Goal: Find specific page/section: Find specific page/section

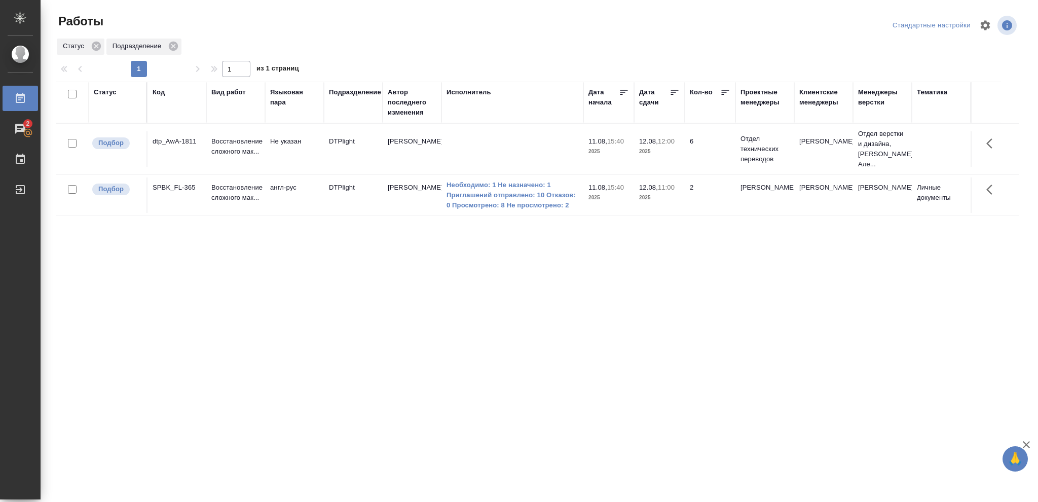
click at [665, 199] on p "2025" at bounding box center [659, 198] width 41 height 10
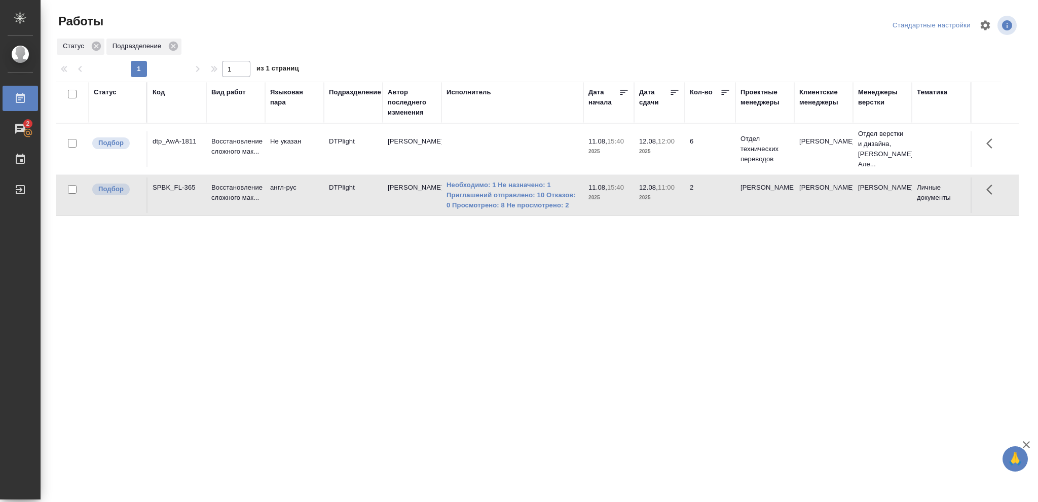
click at [665, 199] on p "2025" at bounding box center [659, 198] width 41 height 10
click at [109, 89] on div "Статус" at bounding box center [105, 92] width 23 height 10
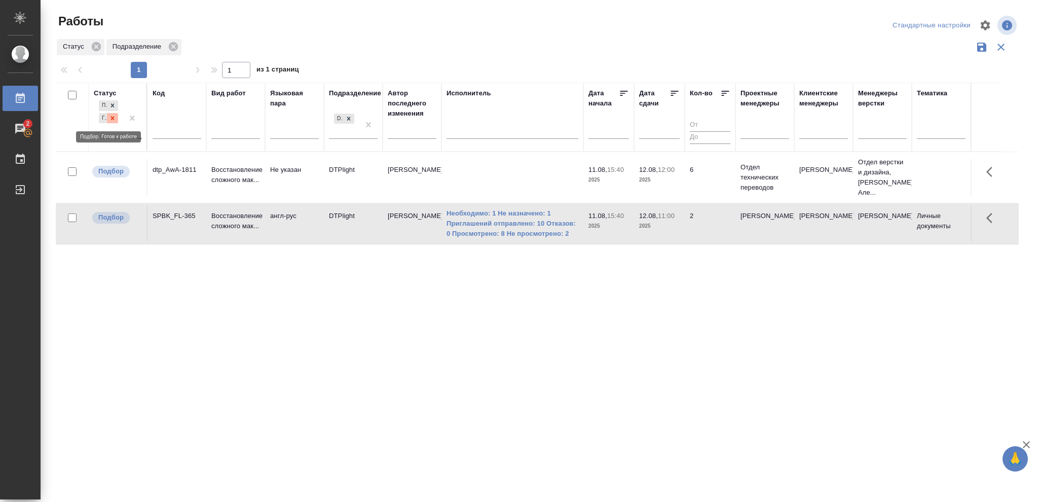
click at [112, 120] on icon at bounding box center [112, 118] width 7 height 7
click at [112, 118] on icon at bounding box center [112, 115] width 7 height 7
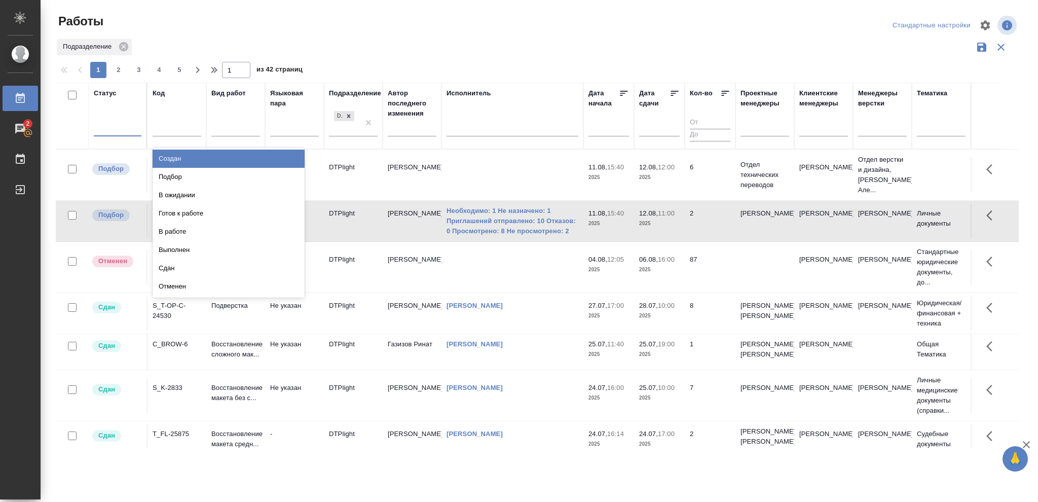
click at [114, 122] on div at bounding box center [118, 126] width 48 height 15
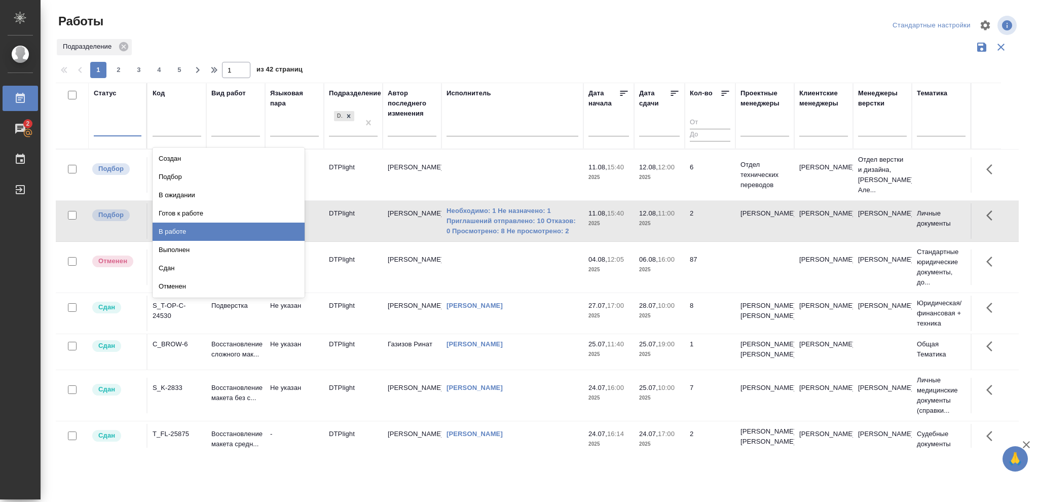
click at [180, 227] on div "В работе" at bounding box center [229, 231] width 152 height 18
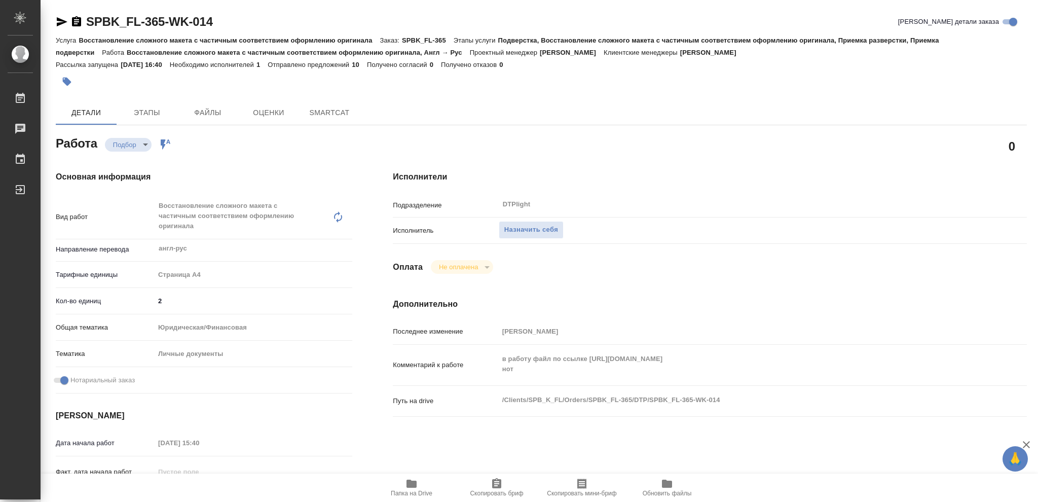
type textarea "x"
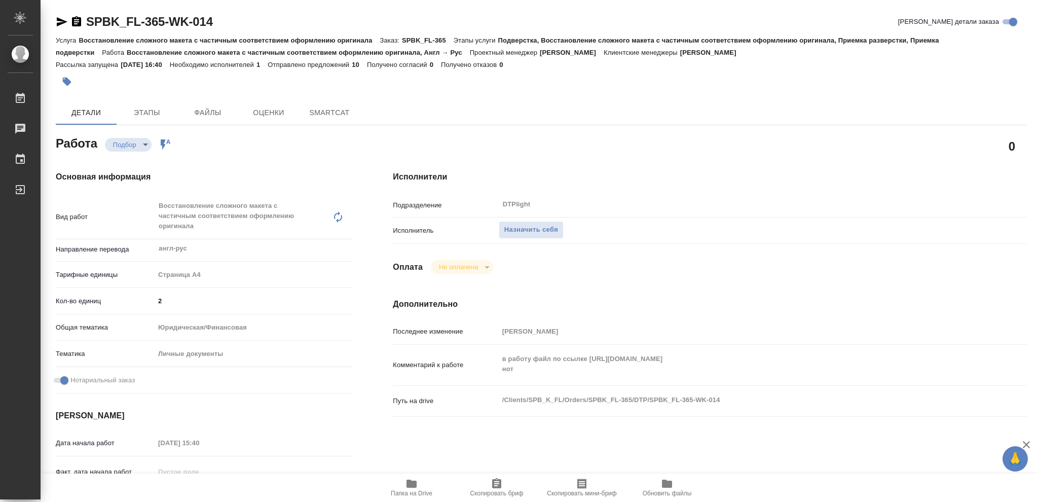
type textarea "x"
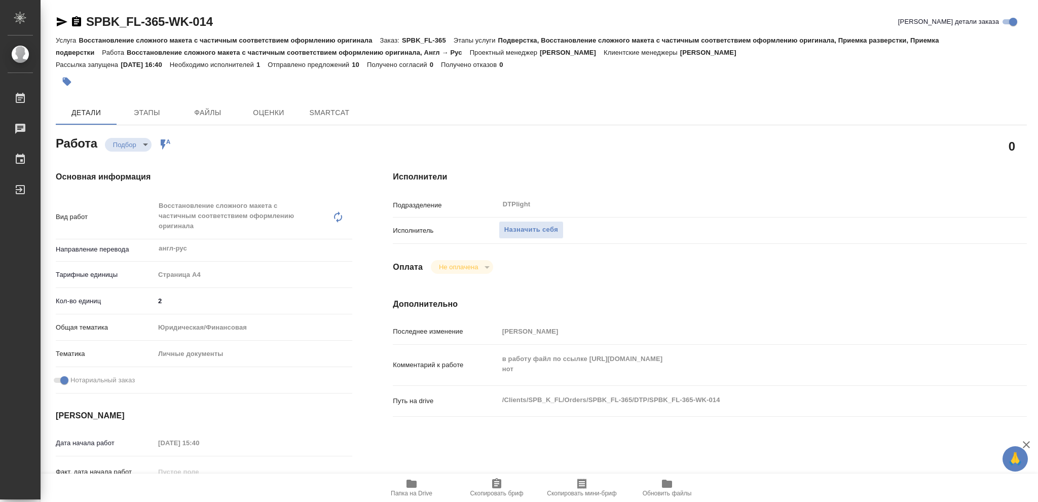
type textarea "x"
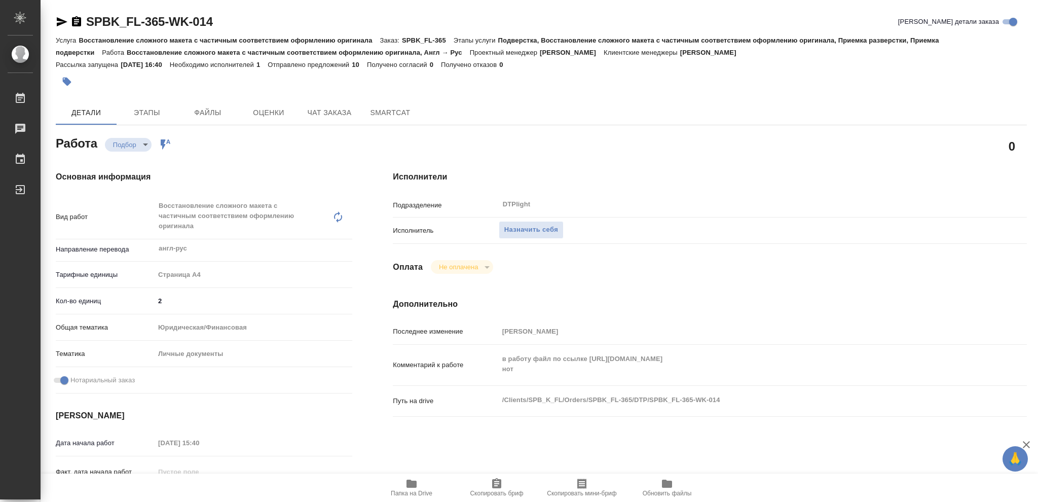
type textarea "x"
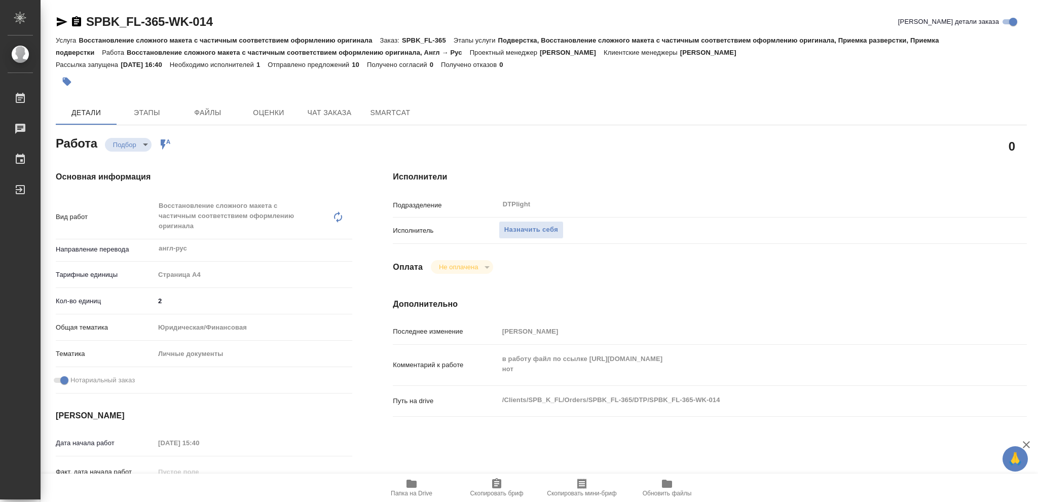
type textarea "x"
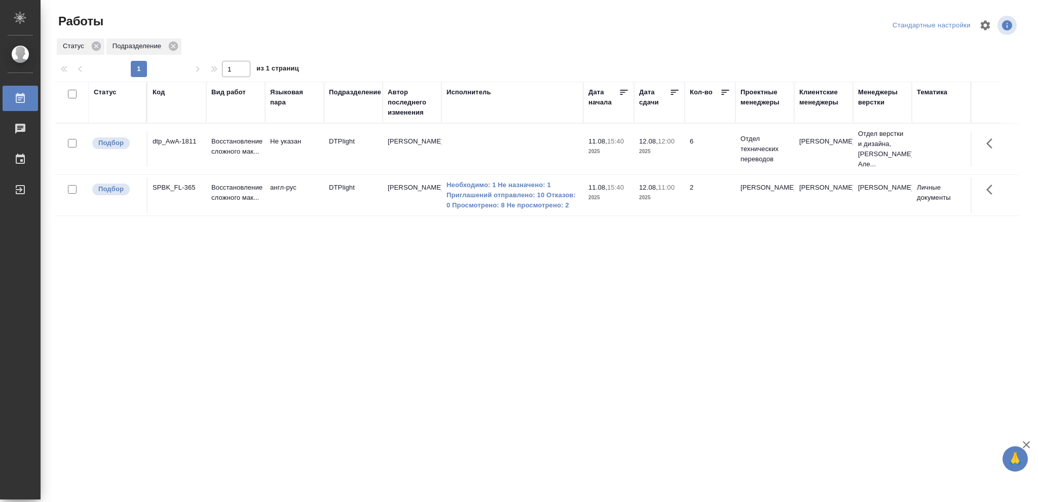
click at [669, 150] on p "2025" at bounding box center [659, 151] width 41 height 10
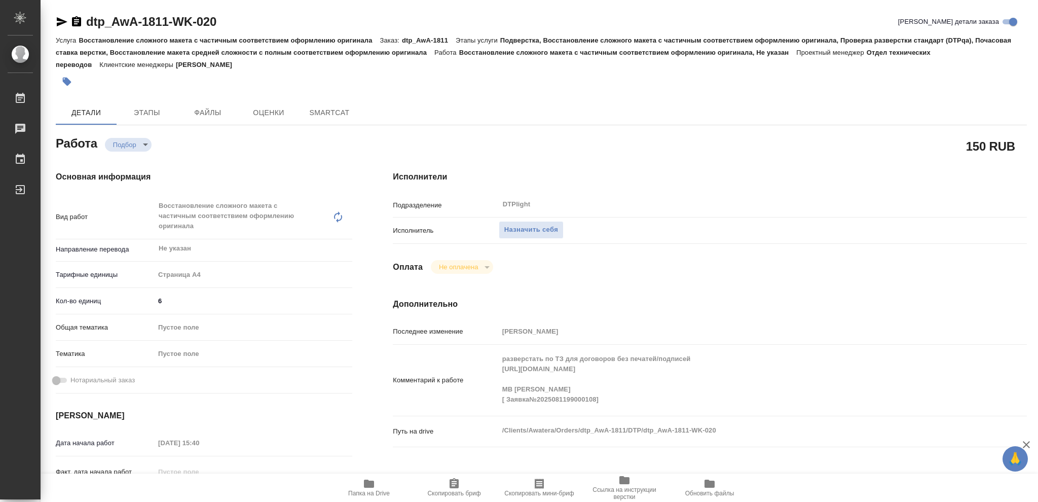
type textarea "x"
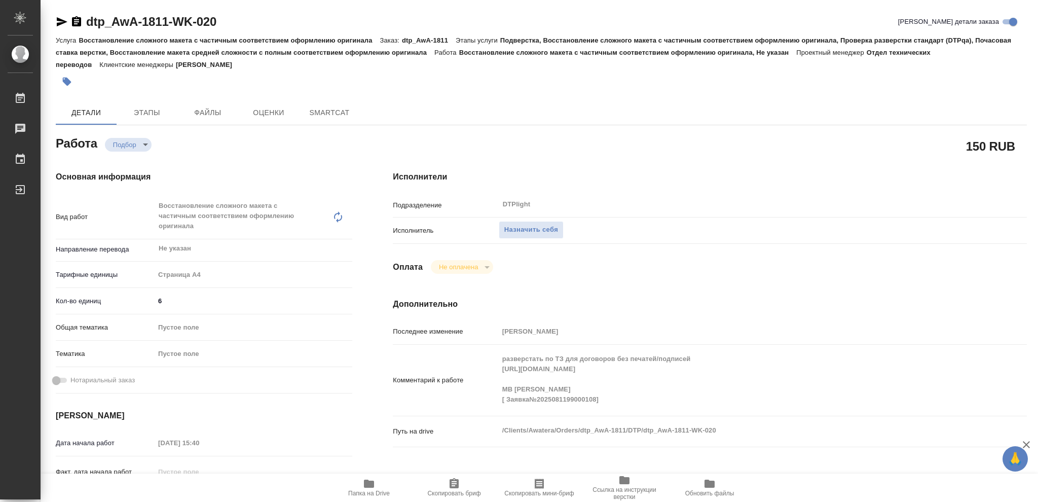
type textarea "x"
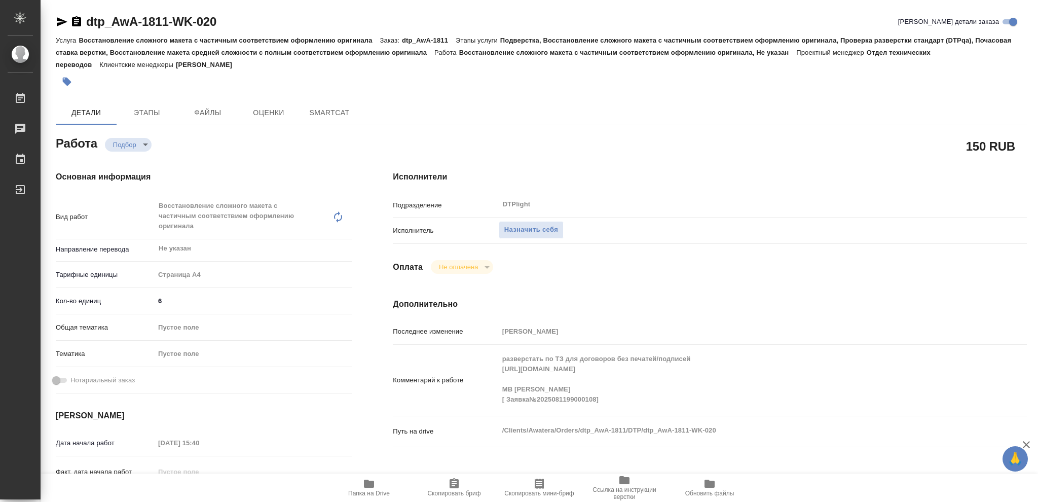
type textarea "x"
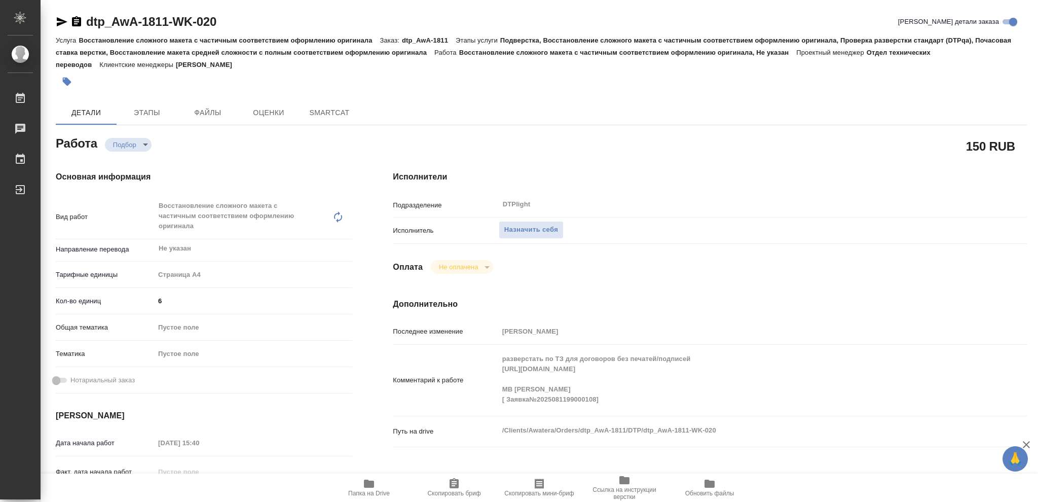
type textarea "x"
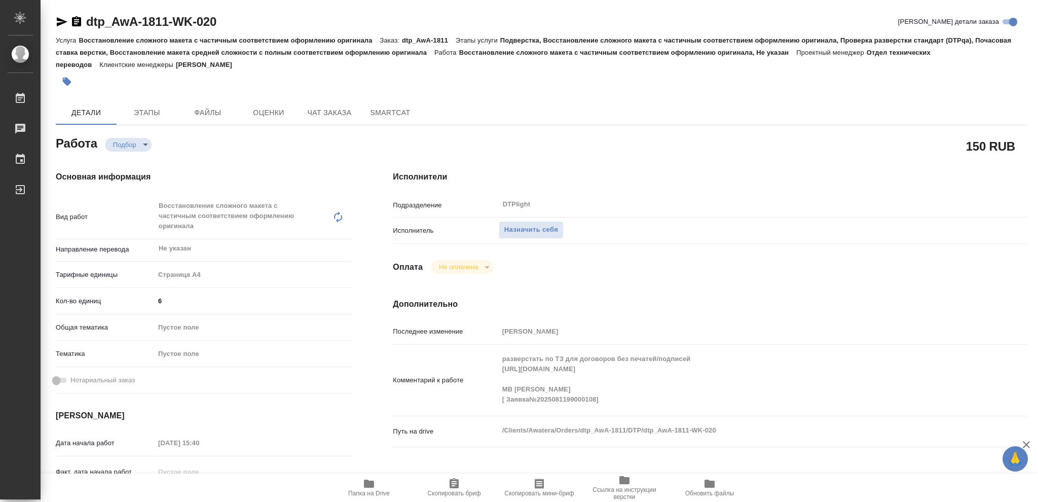
type textarea "x"
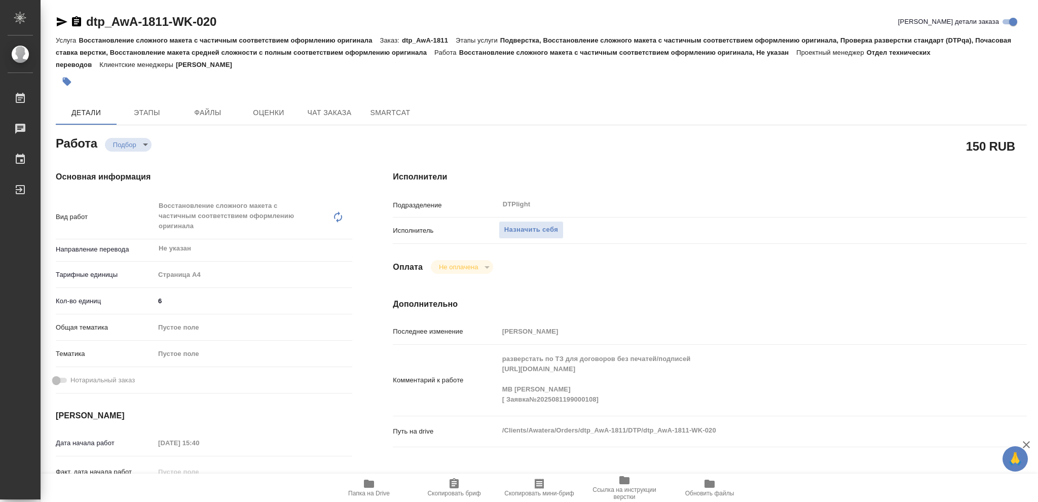
type textarea "x"
